Goal: Task Accomplishment & Management: Use online tool/utility

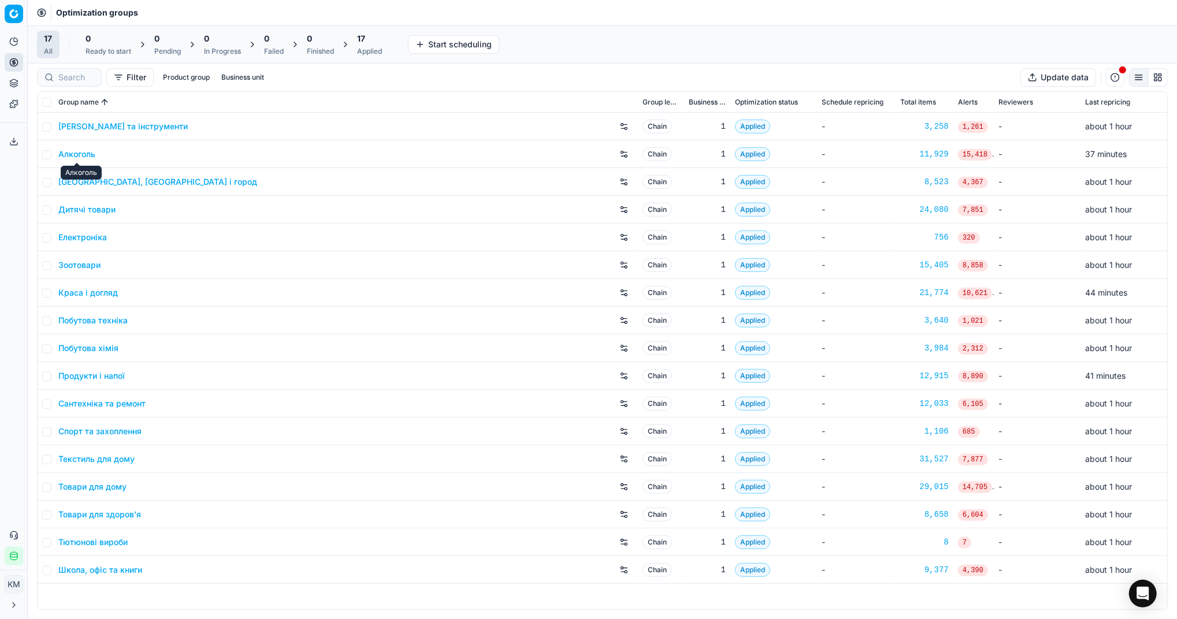
click at [75, 155] on link "Алкоголь" at bounding box center [76, 154] width 37 height 12
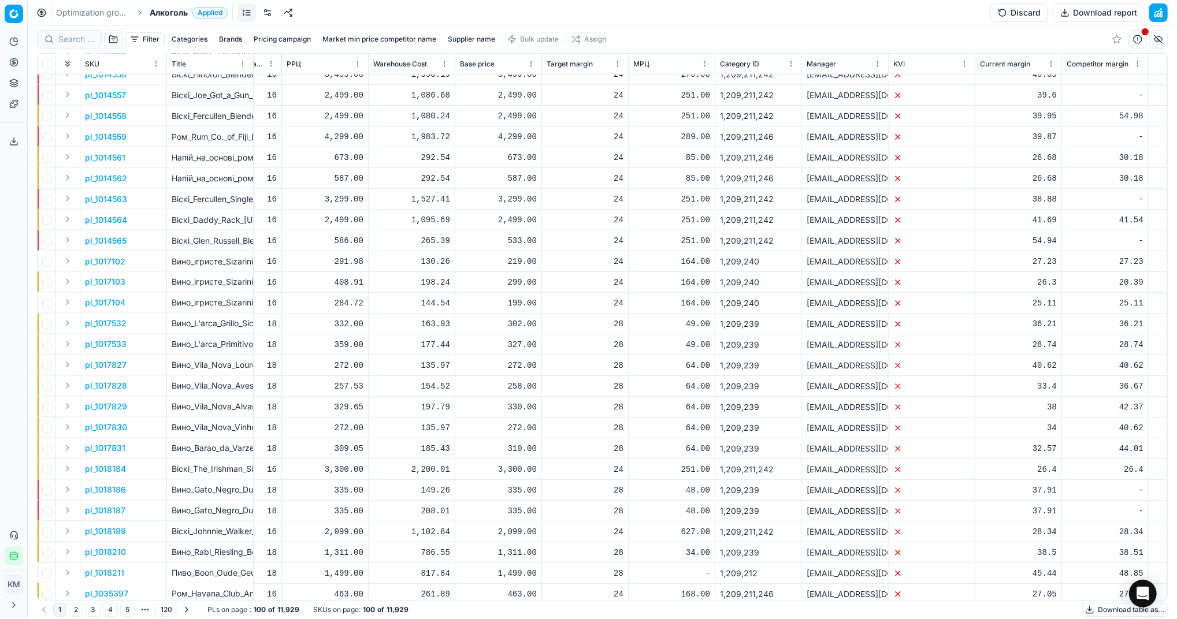
scroll to position [1566, 6916]
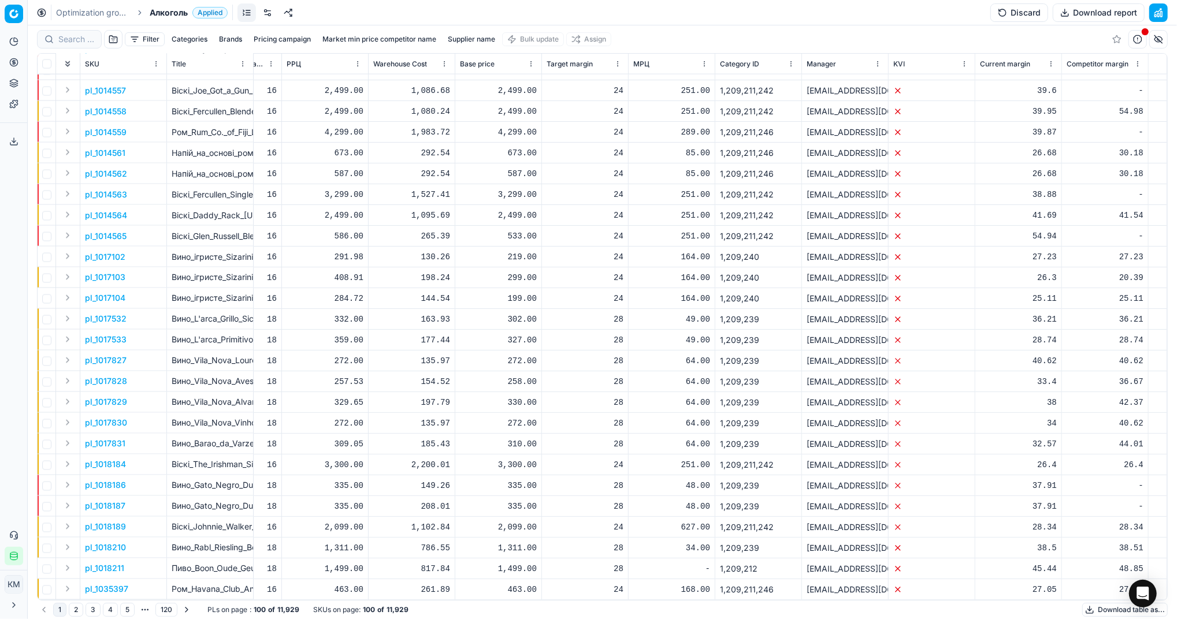
click at [75, 612] on button "2" at bounding box center [76, 610] width 14 height 14
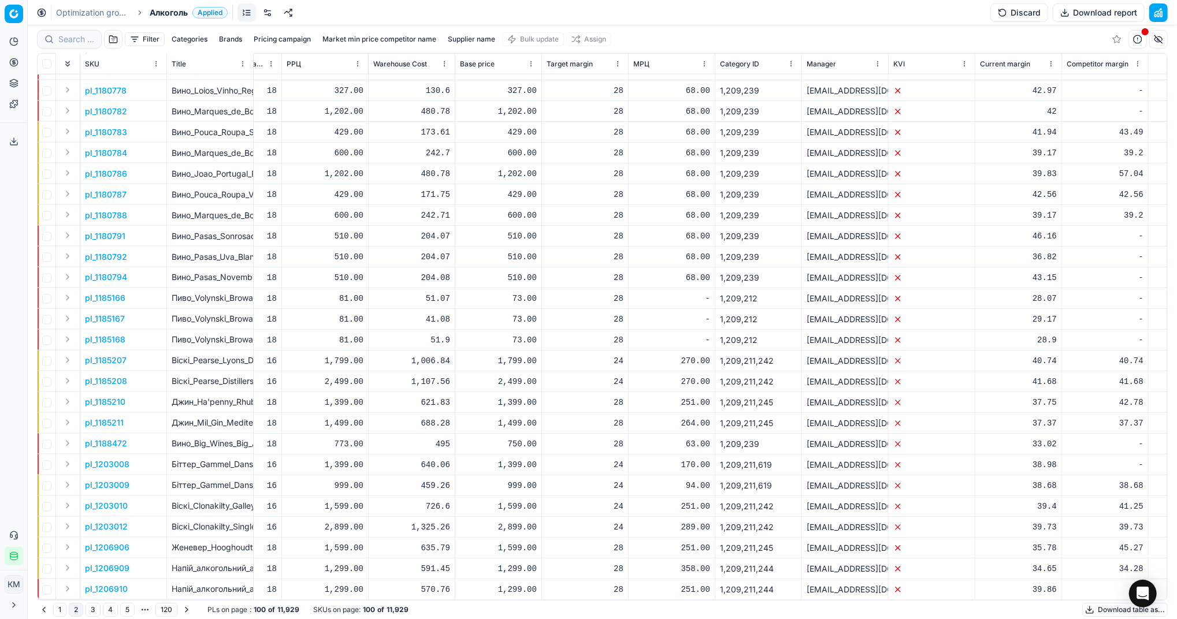
click at [94, 606] on button "3" at bounding box center [93, 610] width 15 height 14
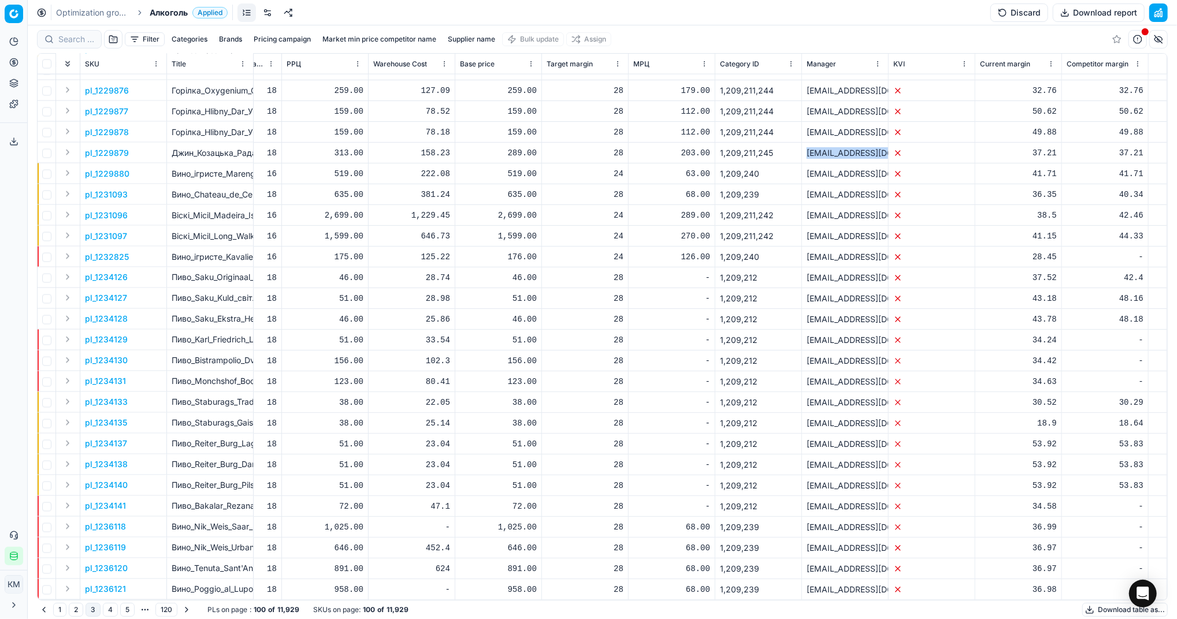
drag, startPoint x: 794, startPoint y: 143, endPoint x: 903, endPoint y: 144, distance: 109.2
copy tr "[EMAIL_ADDRESS][DOMAIN_NAME]"
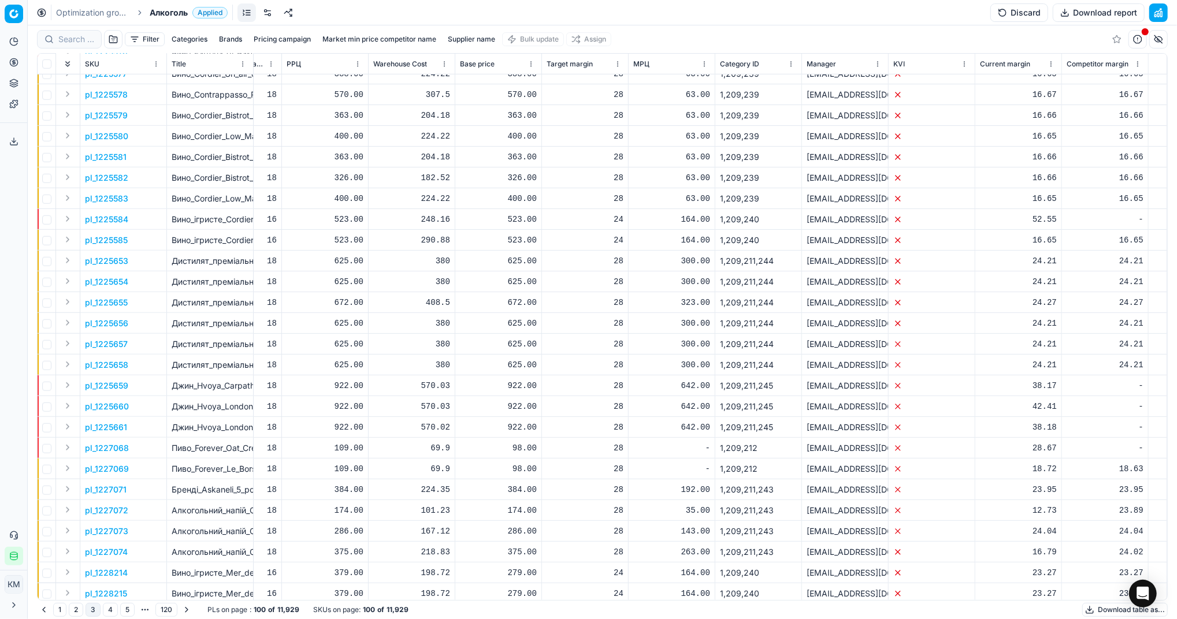
scroll to position [410, 6916]
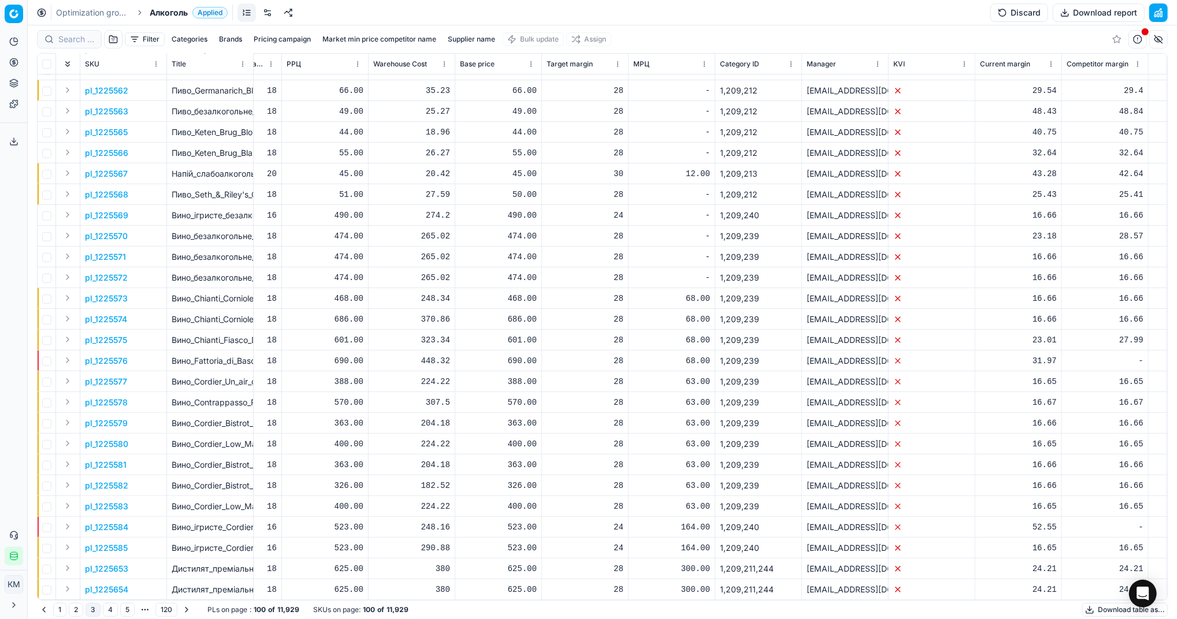
click at [157, 39] on button "Filter" at bounding box center [145, 39] width 40 height 14
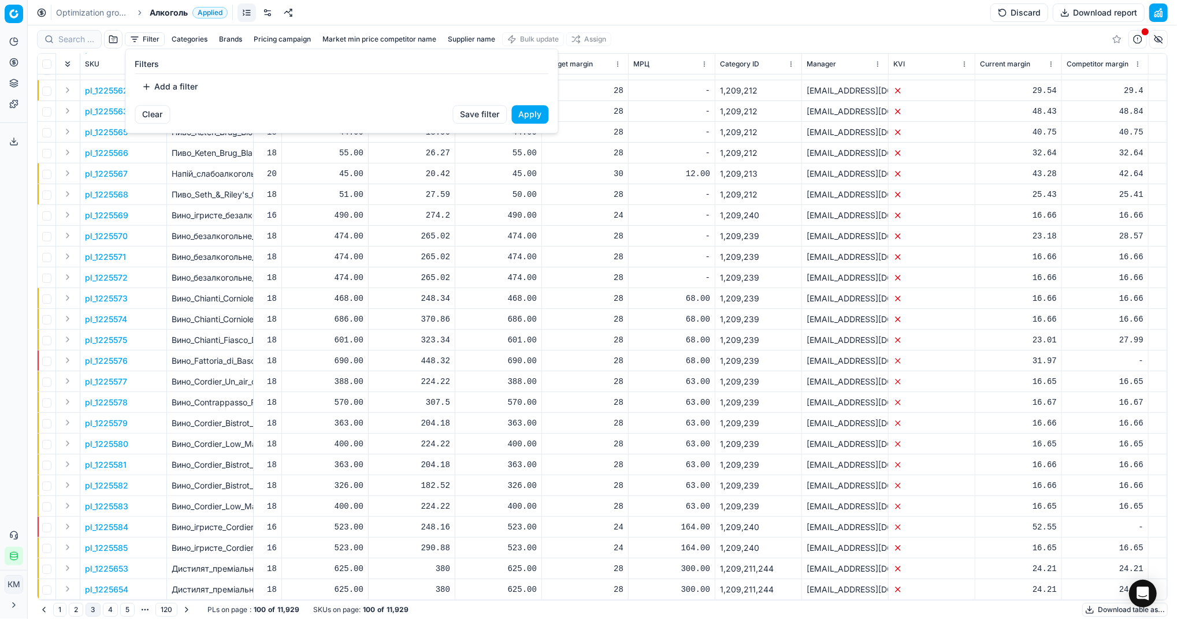
click at [157, 83] on button "Add a filter" at bounding box center [170, 86] width 70 height 18
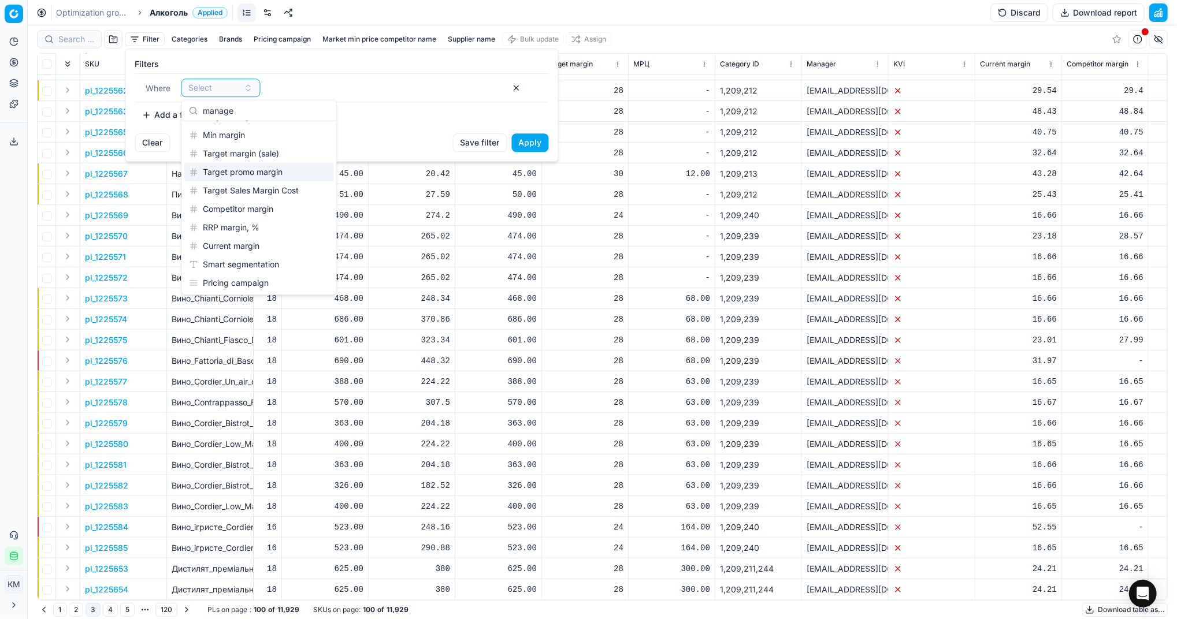
scroll to position [0, 0]
type input "manager"
click at [241, 136] on div "Manager" at bounding box center [259, 133] width 150 height 18
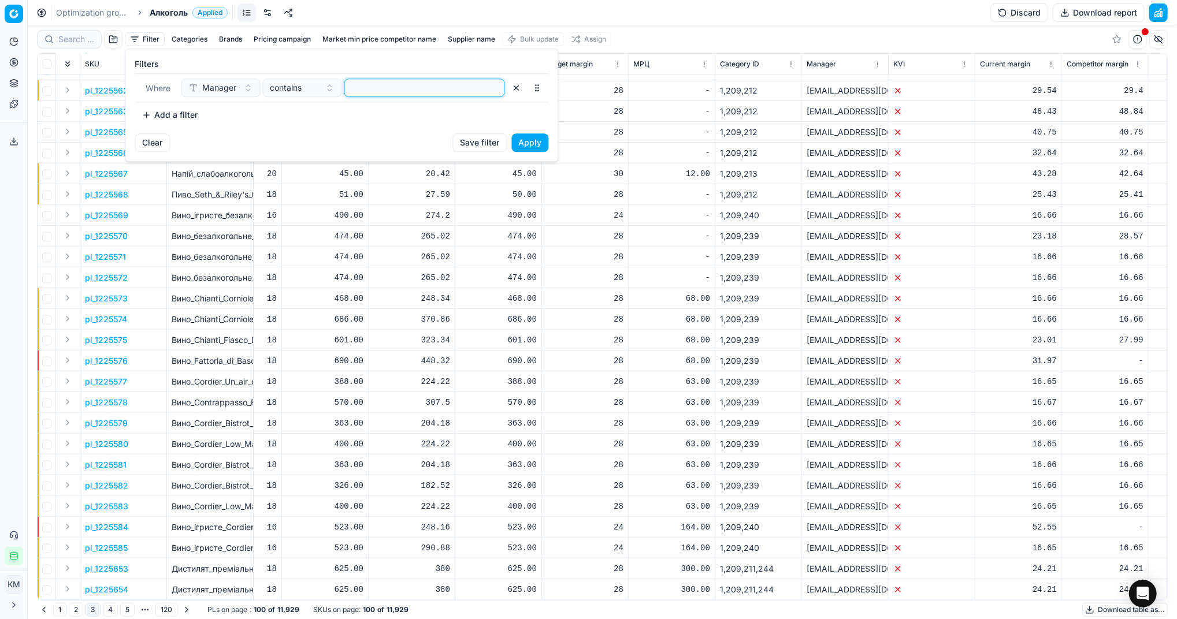
click at [409, 89] on input at bounding box center [425, 87] width 150 height 17
click at [529, 144] on button "Apply" at bounding box center [530, 142] width 37 height 18
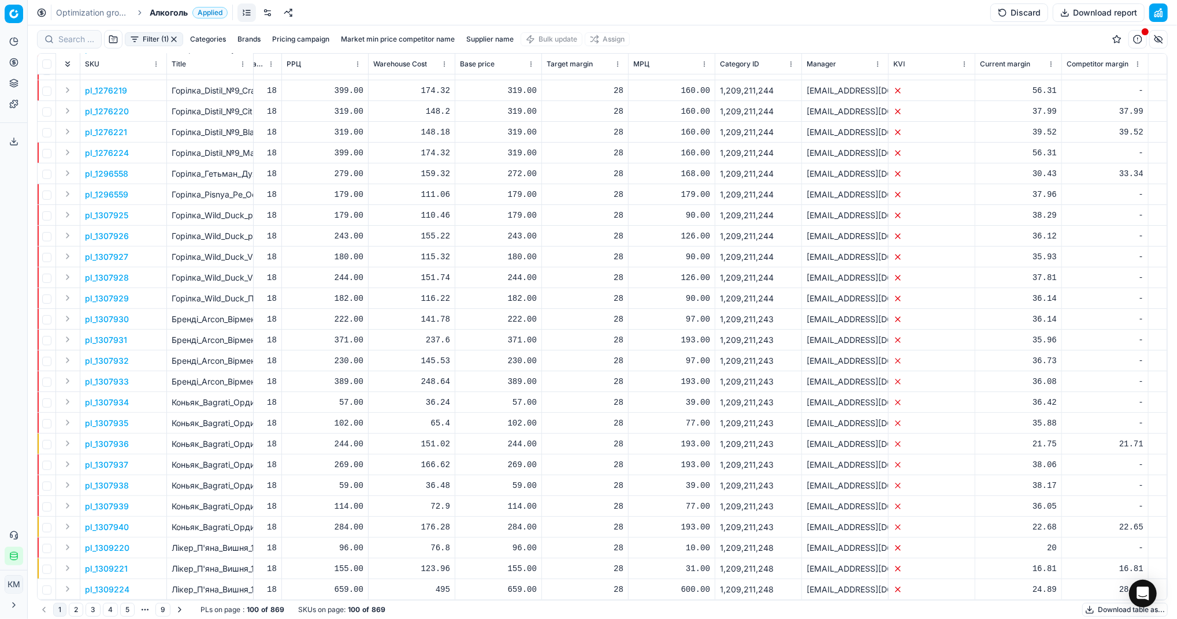
click at [1102, 609] on button "Download table as..." at bounding box center [1125, 610] width 86 height 14
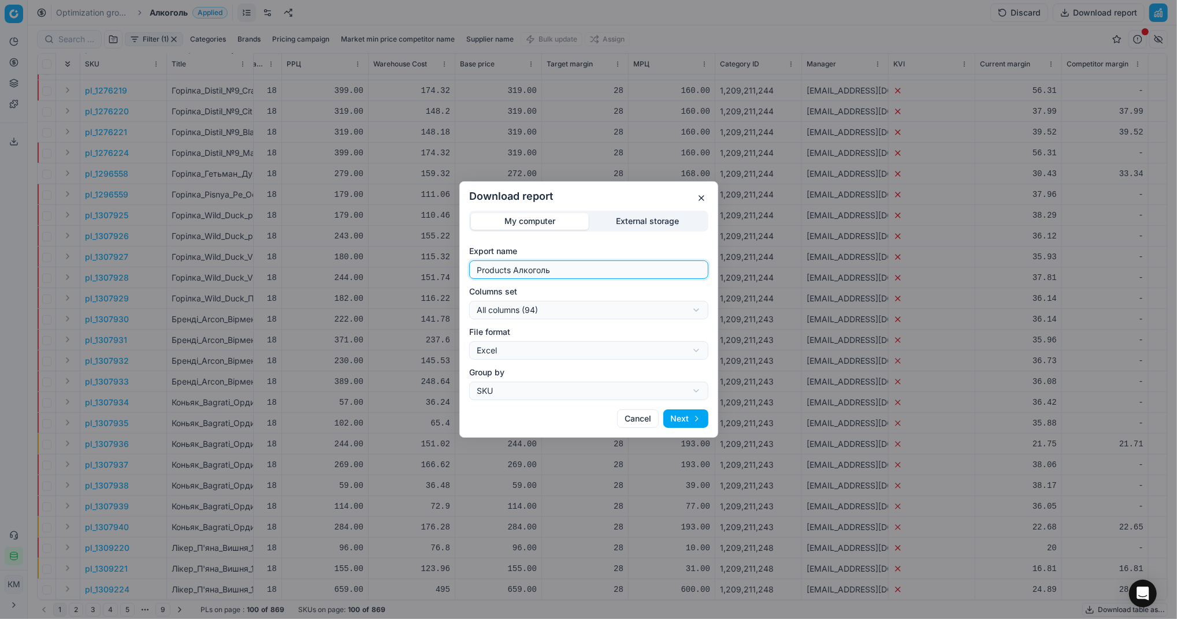
drag, startPoint x: 618, startPoint y: 274, endPoint x: 433, endPoint y: 272, distance: 185.5
click at [433, 272] on div "Download report My computer External storage Export name Products Алкоголь Colu…" at bounding box center [588, 309] width 1177 height 619
type input "R"
type input "Компетера [DATE]"
click at [688, 420] on button "Next" at bounding box center [685, 419] width 45 height 18
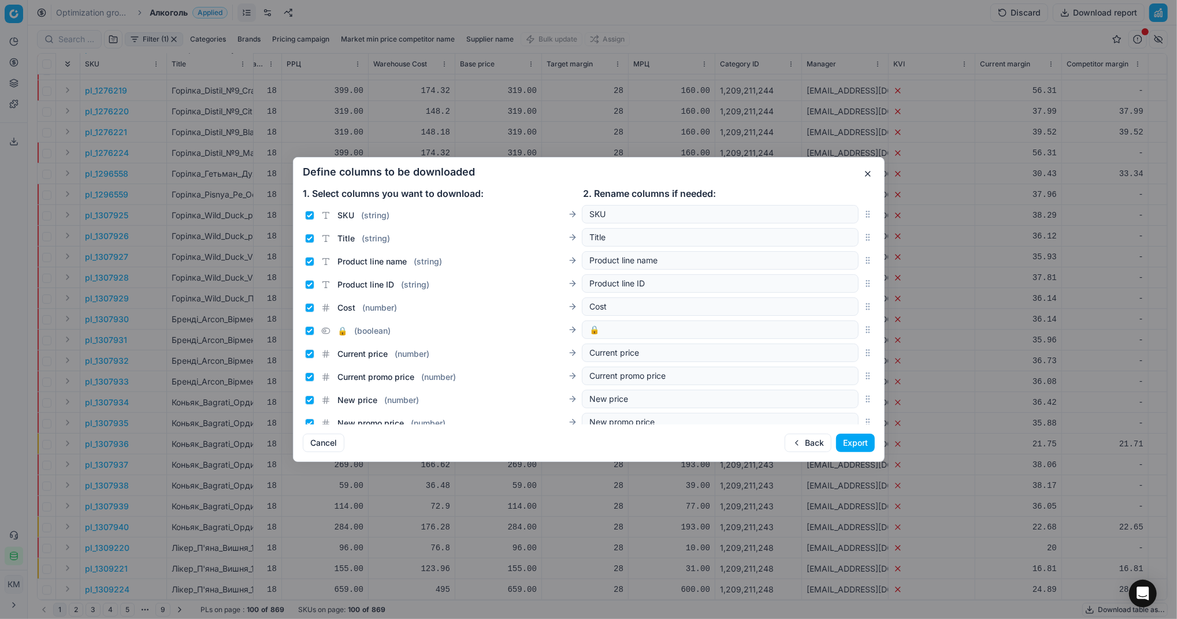
click at [849, 444] on button "Export" at bounding box center [855, 443] width 39 height 18
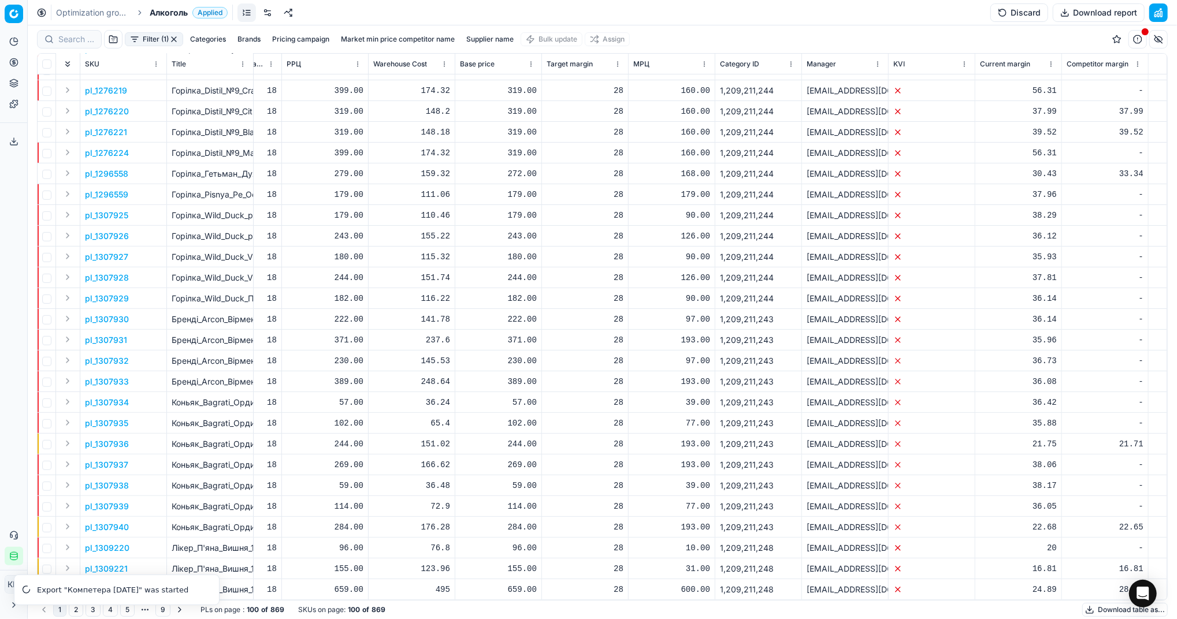
scroll to position [333, 6916]
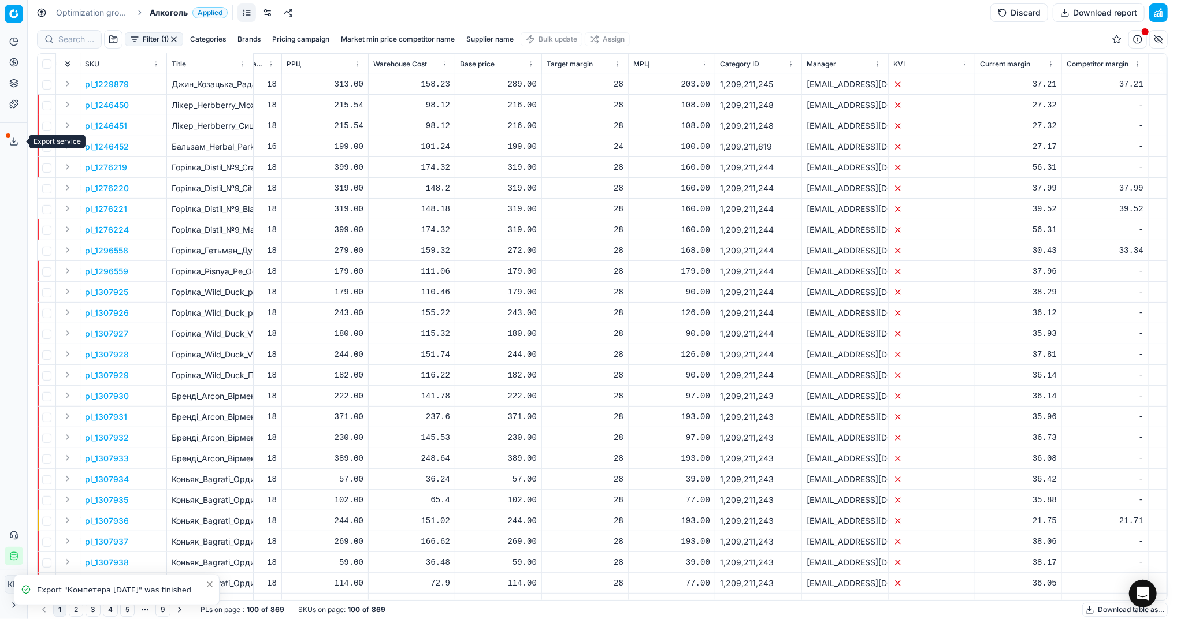
click at [14, 142] on polyline at bounding box center [14, 142] width 4 height 2
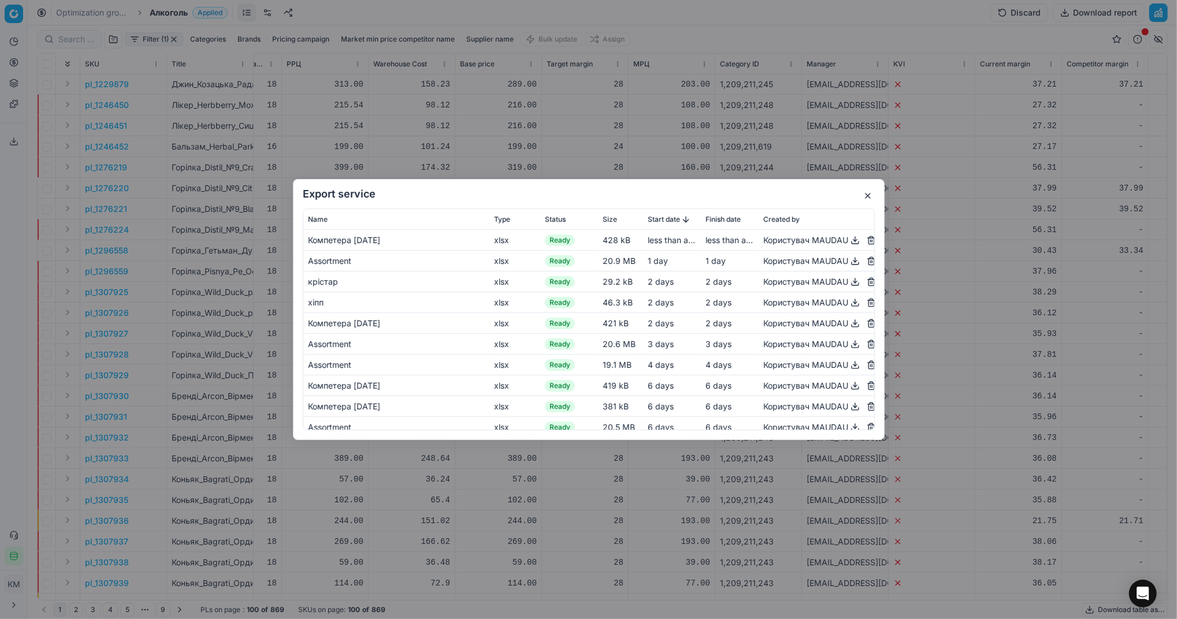
click at [848, 239] on button "button" at bounding box center [855, 240] width 14 height 14
